Goal: Task Accomplishment & Management: Manage account settings

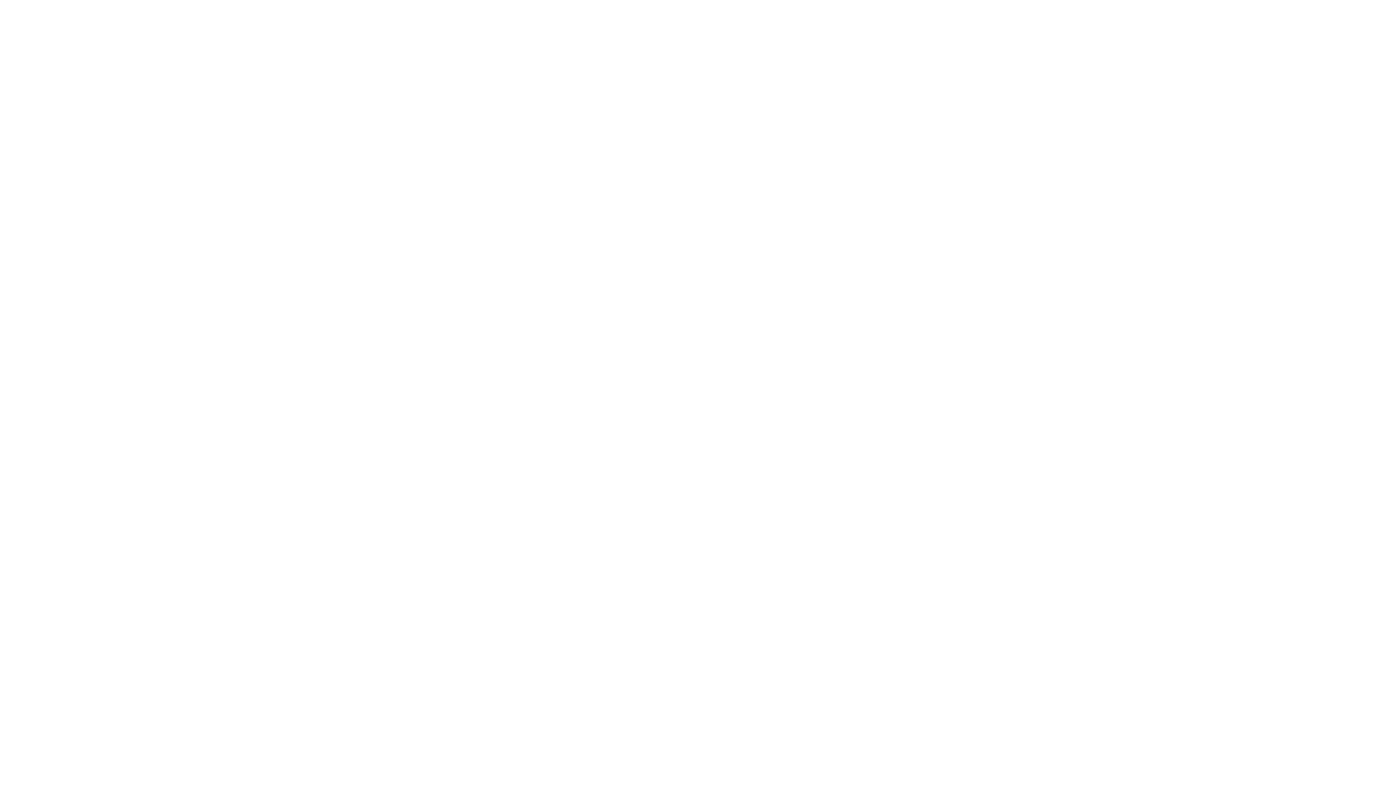
drag, startPoint x: 0, startPoint y: 0, endPoint x: 678, endPoint y: 218, distance: 712.6
click at [678, 7] on html at bounding box center [689, 3] width 1378 height 7
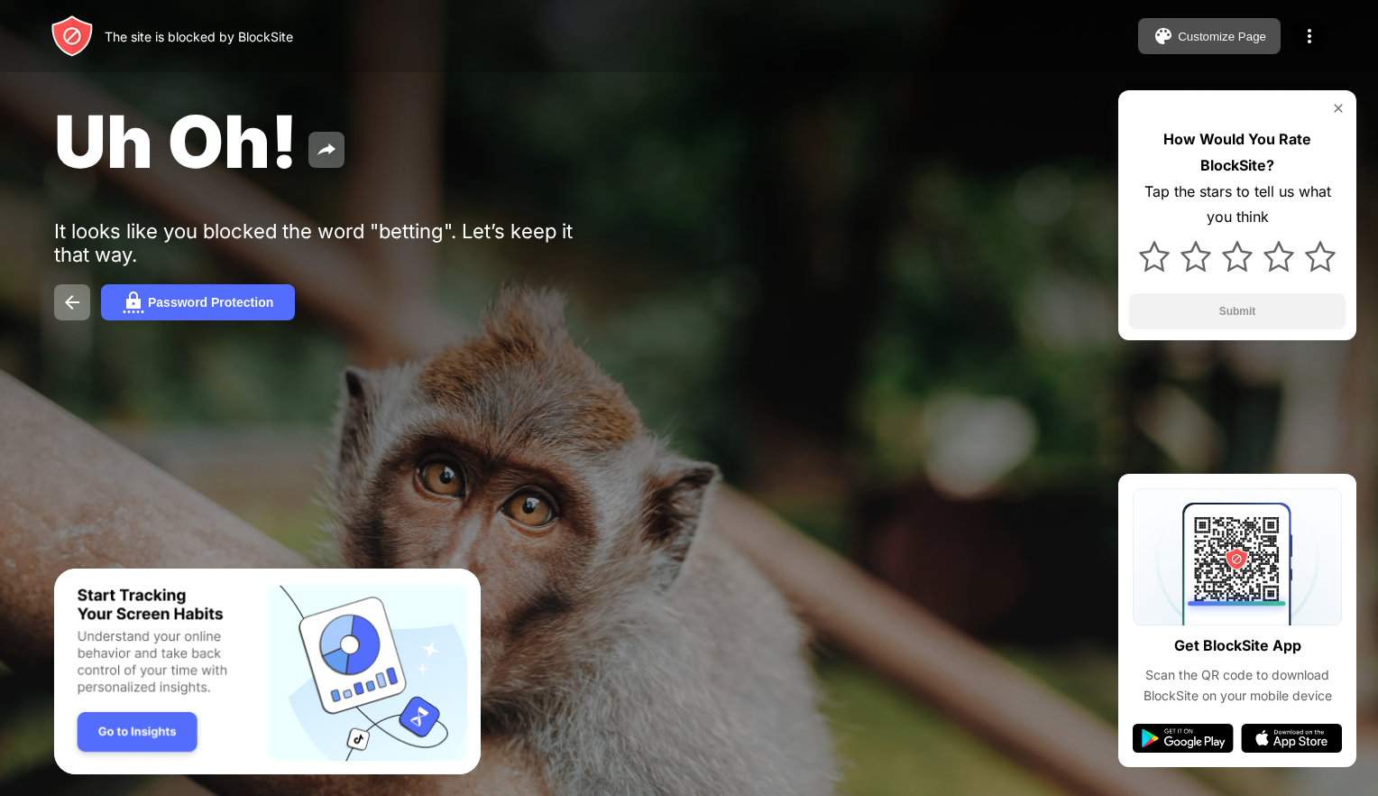
click at [1337, 104] on img at bounding box center [1338, 108] width 14 height 14
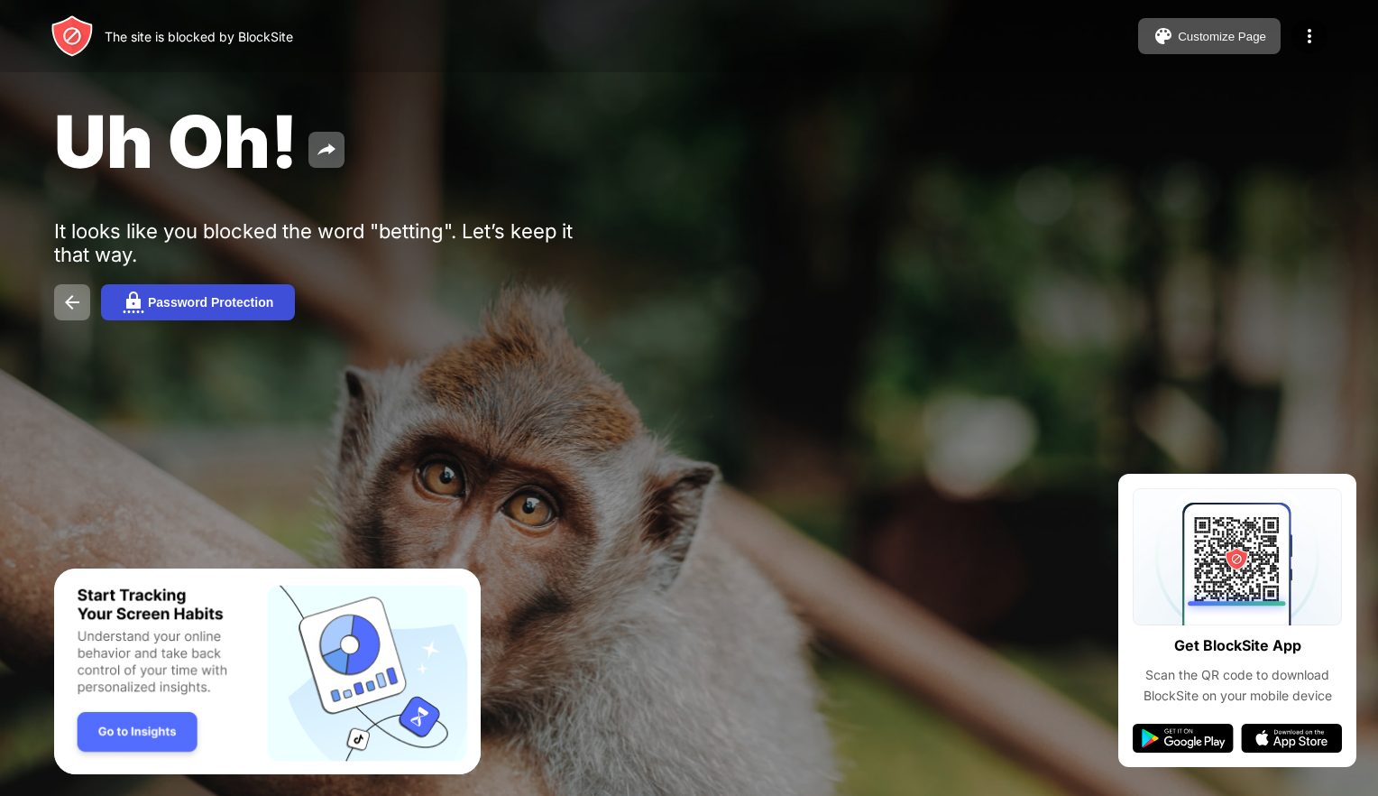
click at [214, 316] on button "Password Protection" at bounding box center [198, 302] width 194 height 36
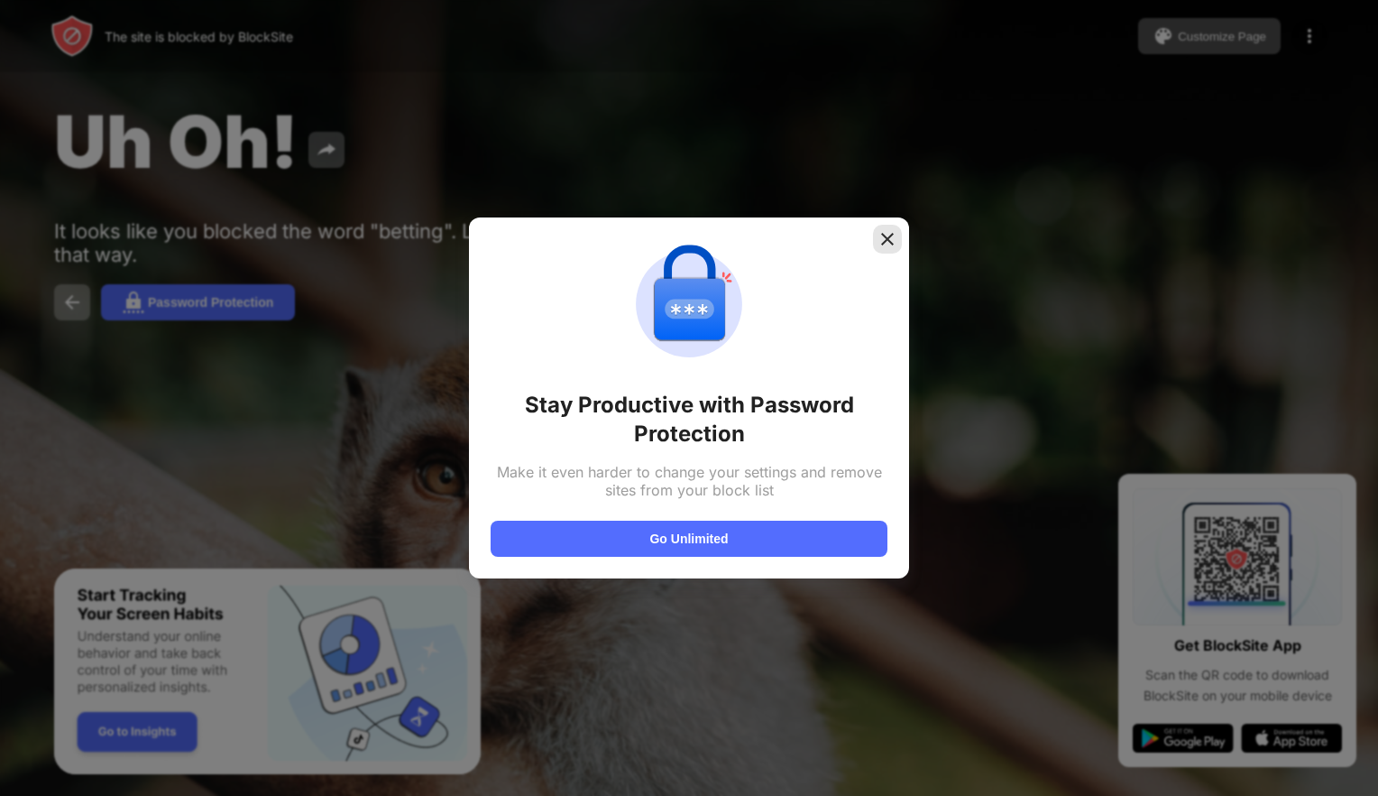
click at [885, 247] on img at bounding box center [888, 239] width 18 height 18
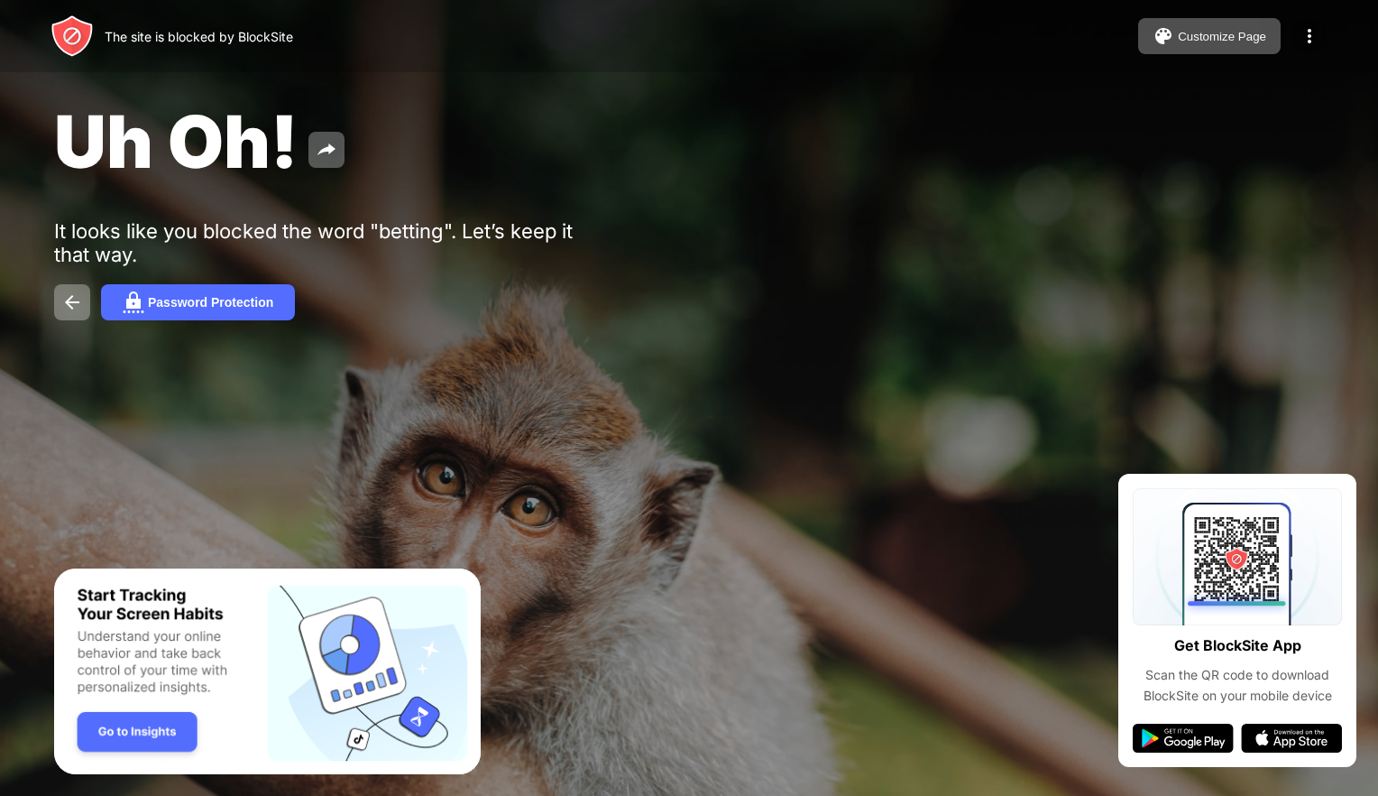
click at [1310, 36] on img at bounding box center [1310, 36] width 22 height 22
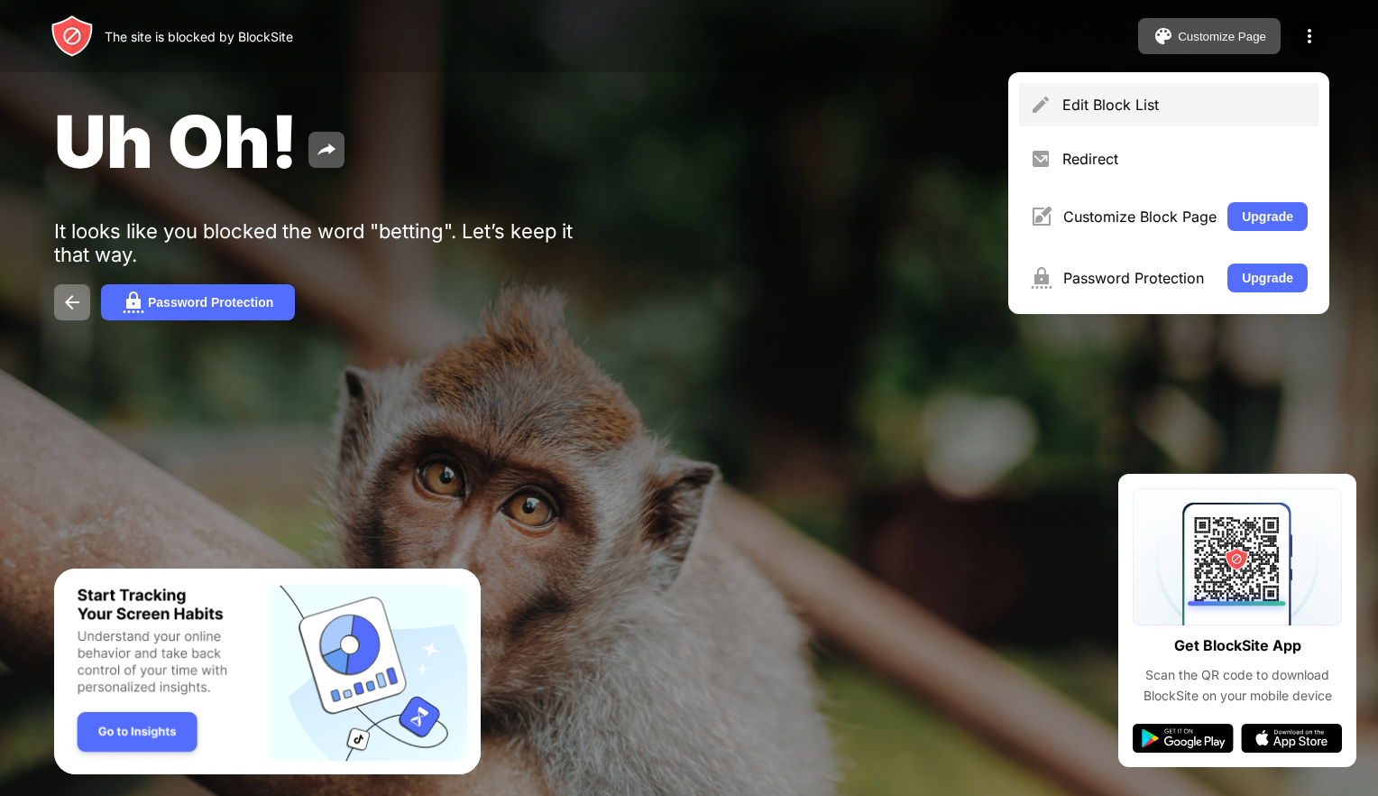
click at [1115, 96] on div "Edit Block List" at bounding box center [1185, 105] width 245 height 18
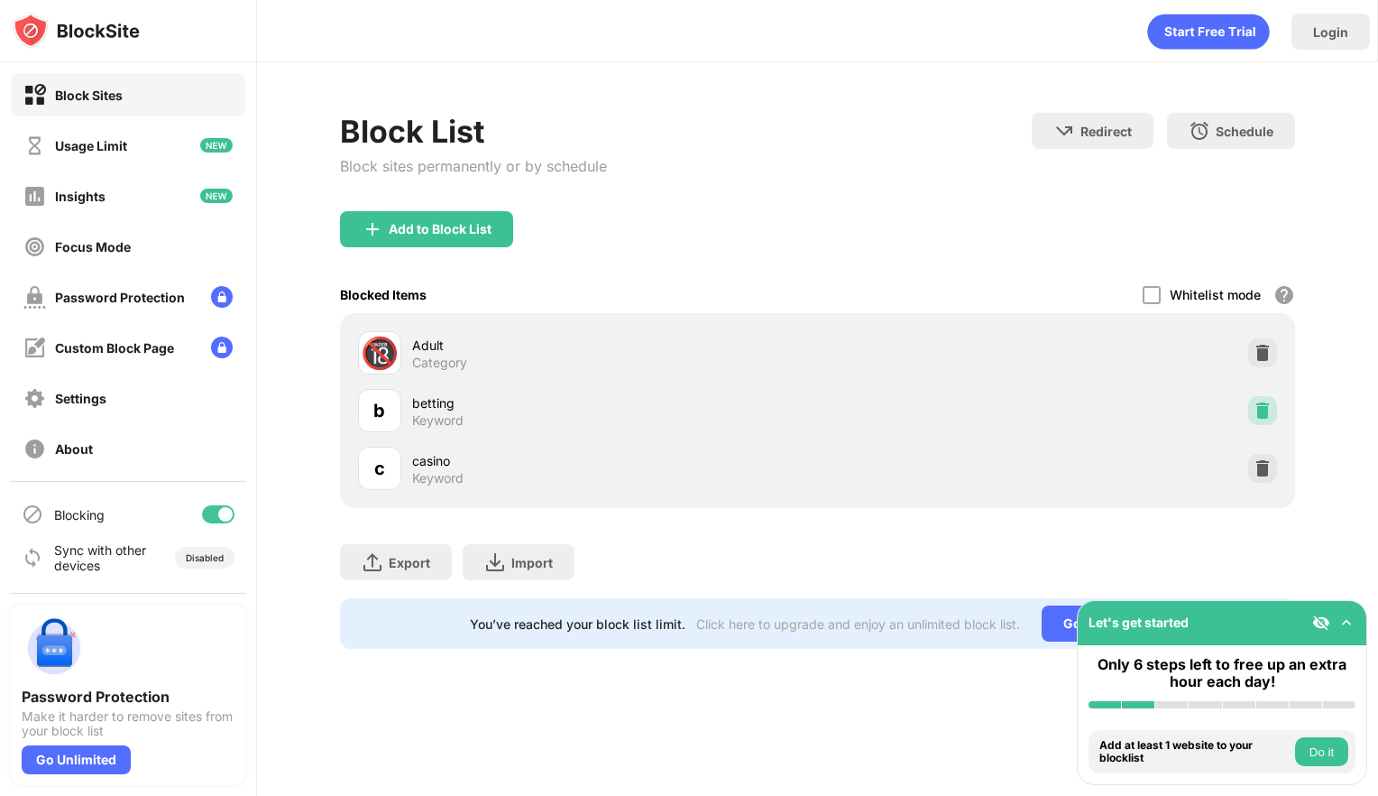
click at [1262, 415] on img at bounding box center [1263, 410] width 18 height 18
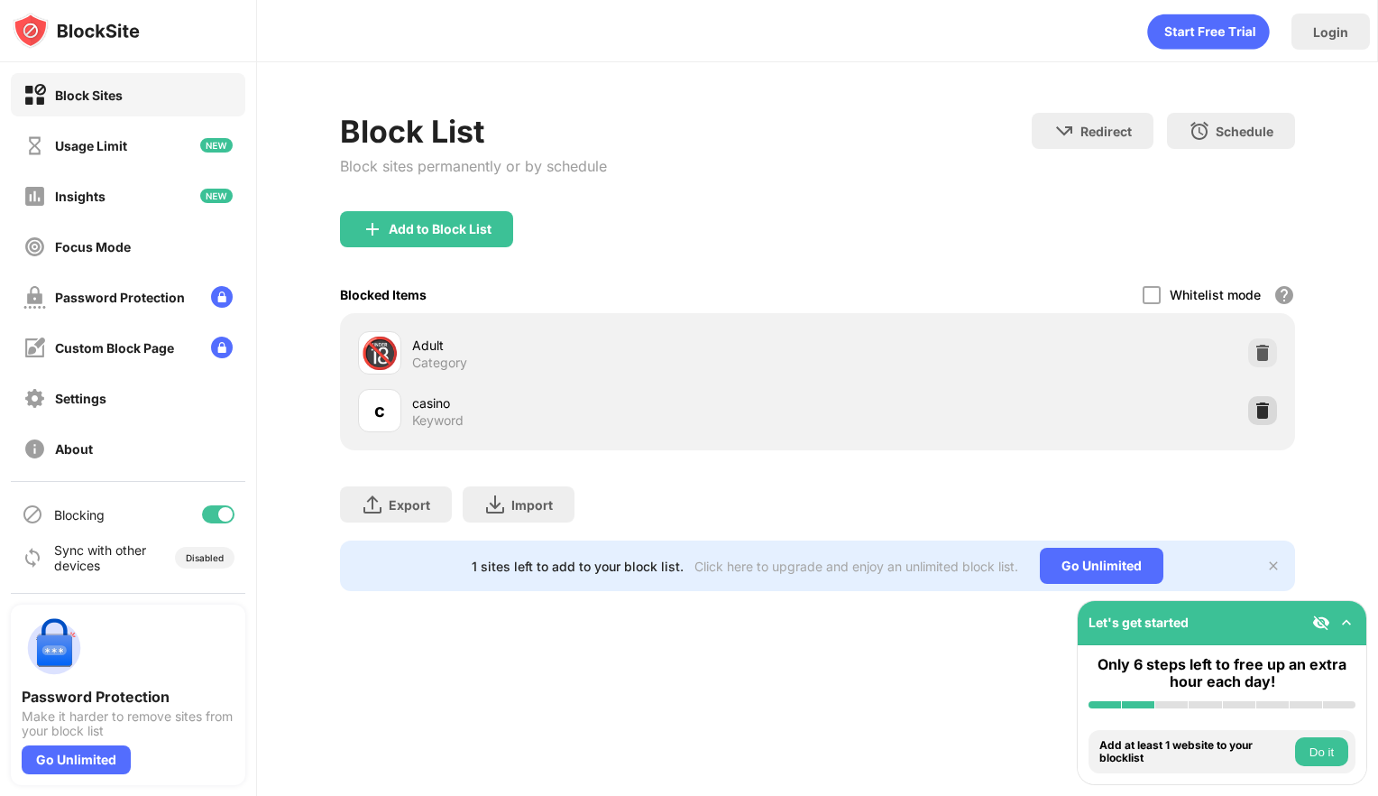
click at [1259, 407] on img at bounding box center [1263, 410] width 18 height 18
